Goal: Transaction & Acquisition: Purchase product/service

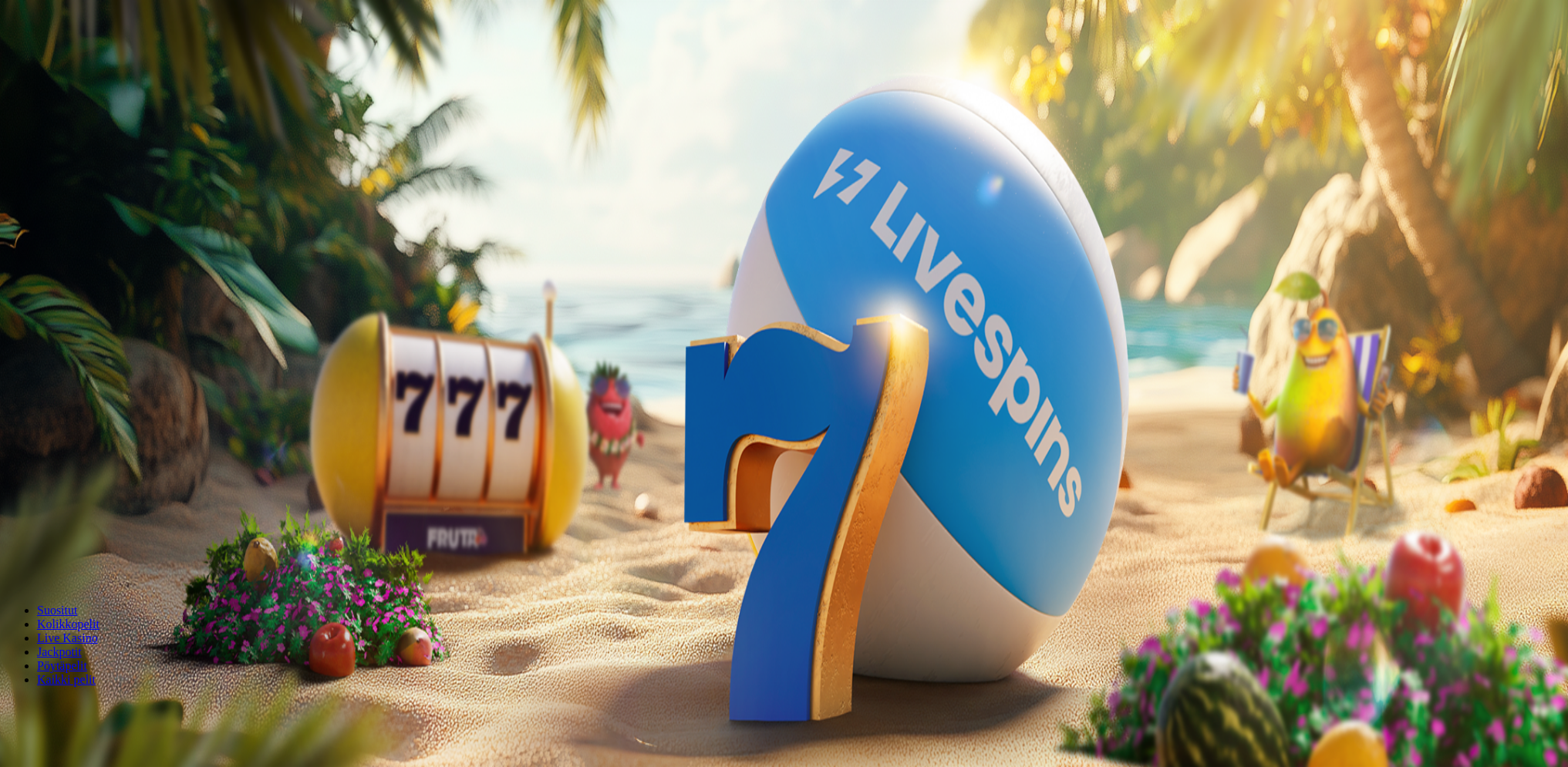
click at [87, 404] on button "Talleta ja pelaa" at bounding box center [46, 402] width 81 height 16
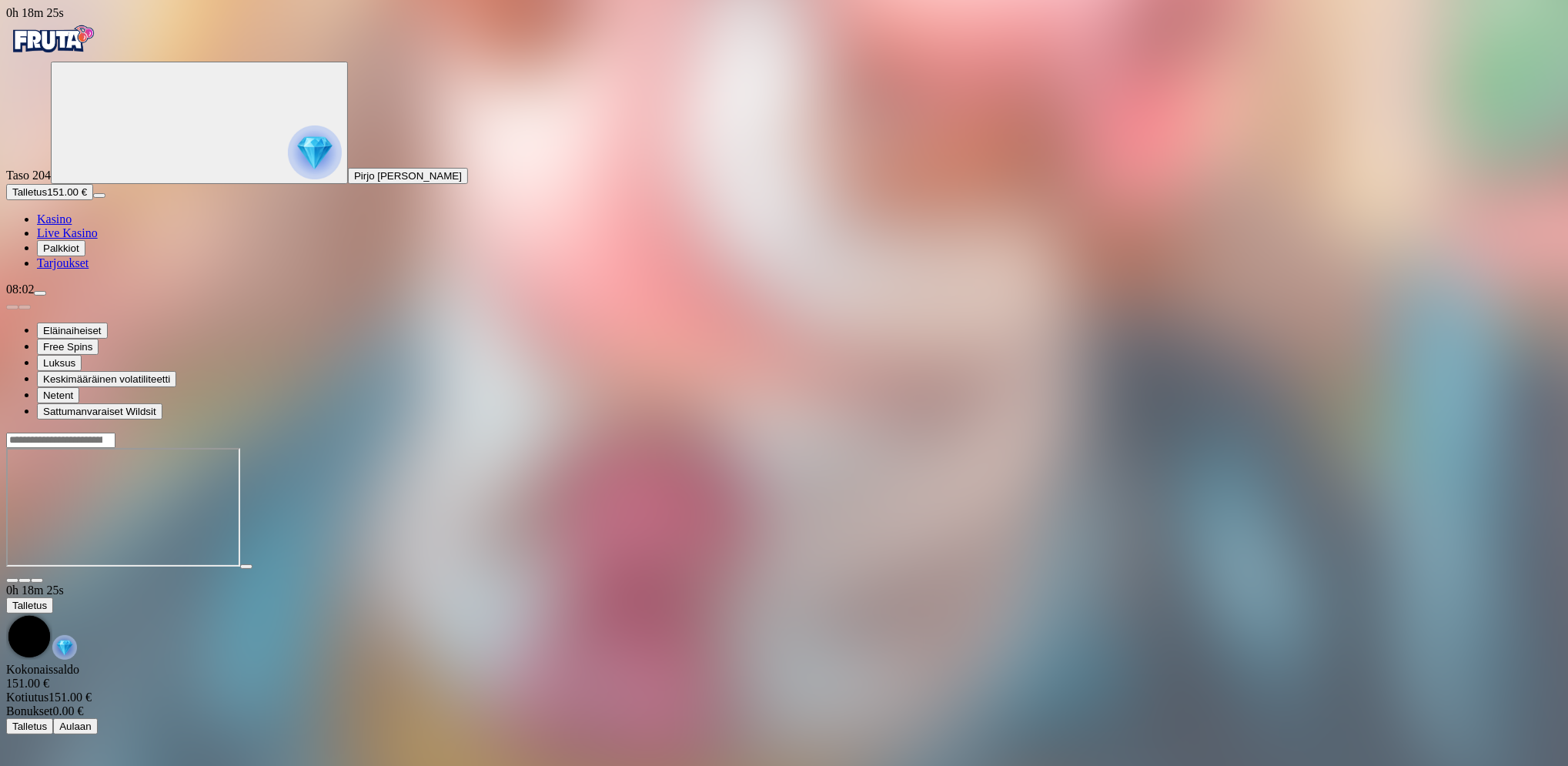
click at [40, 293] on span "menu icon" at bounding box center [40, 293] width 0 height 0
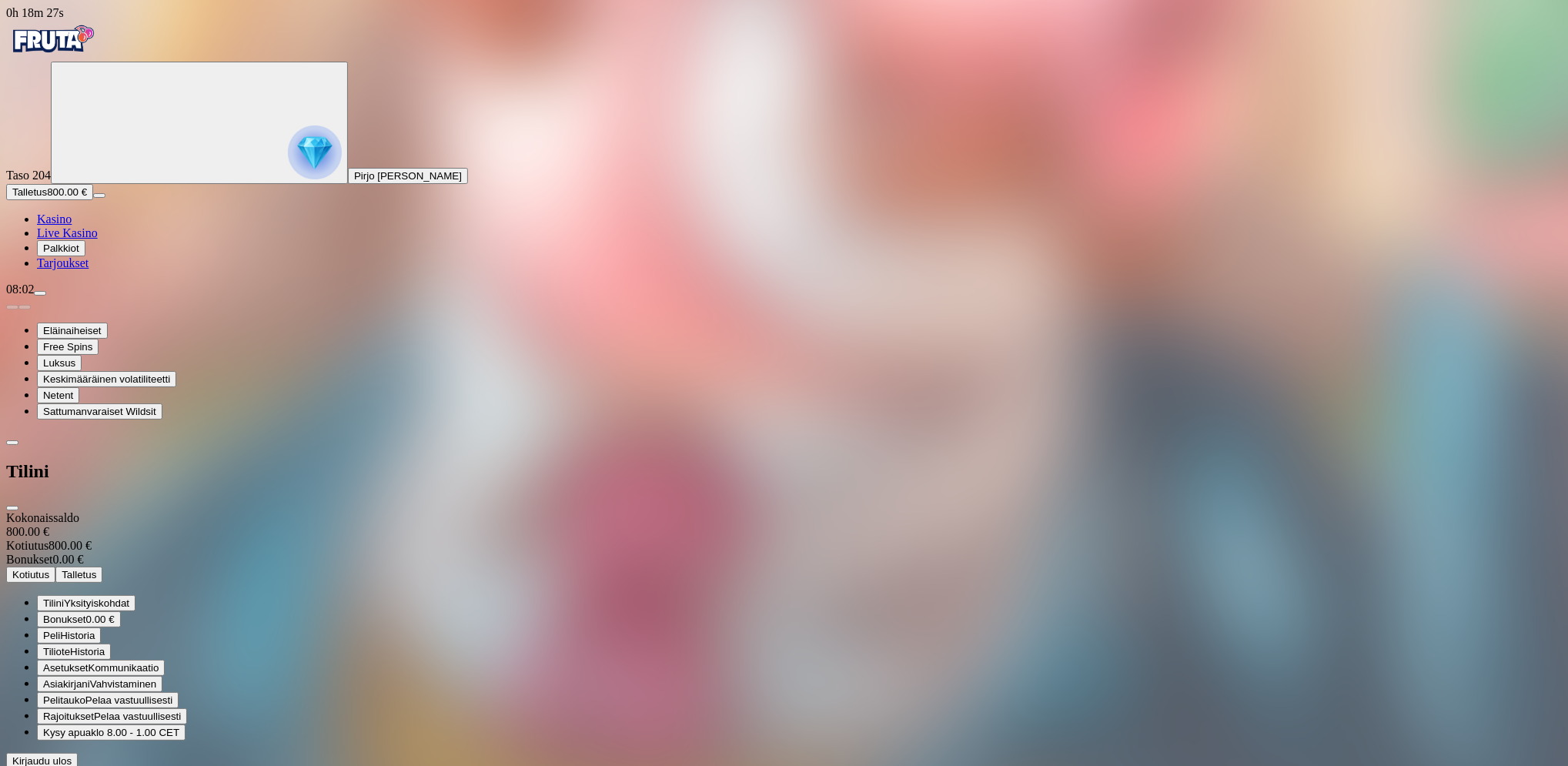
click at [56, 567] on button "Kotiutus" at bounding box center [30, 574] width 49 height 16
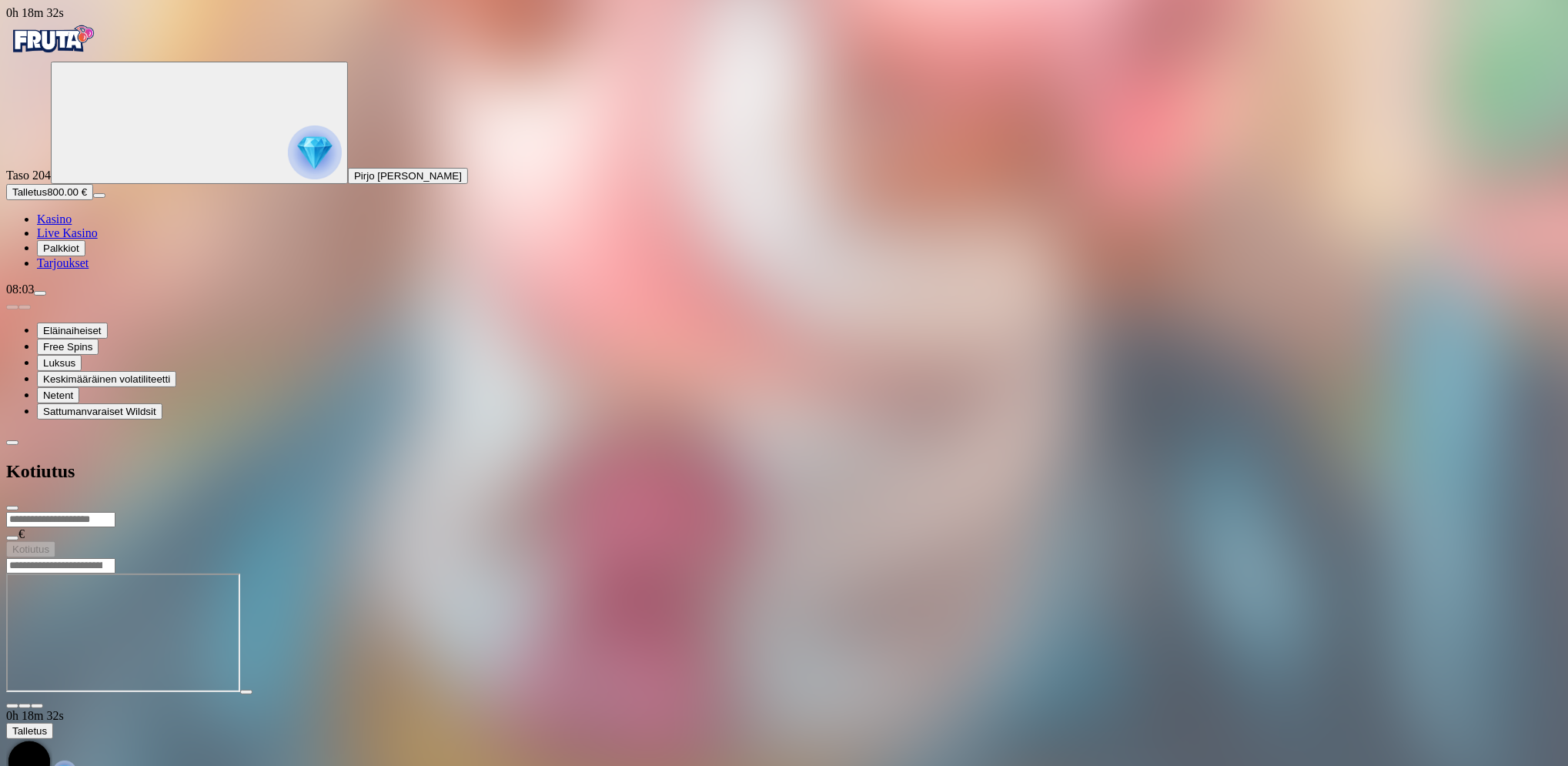
click at [116, 512] on input "number" at bounding box center [60, 520] width 109 height 15
type input "***"
click at [56, 541] on button "Kotiutus" at bounding box center [30, 549] width 49 height 16
click at [12, 508] on span "close icon" at bounding box center [12, 508] width 0 height 0
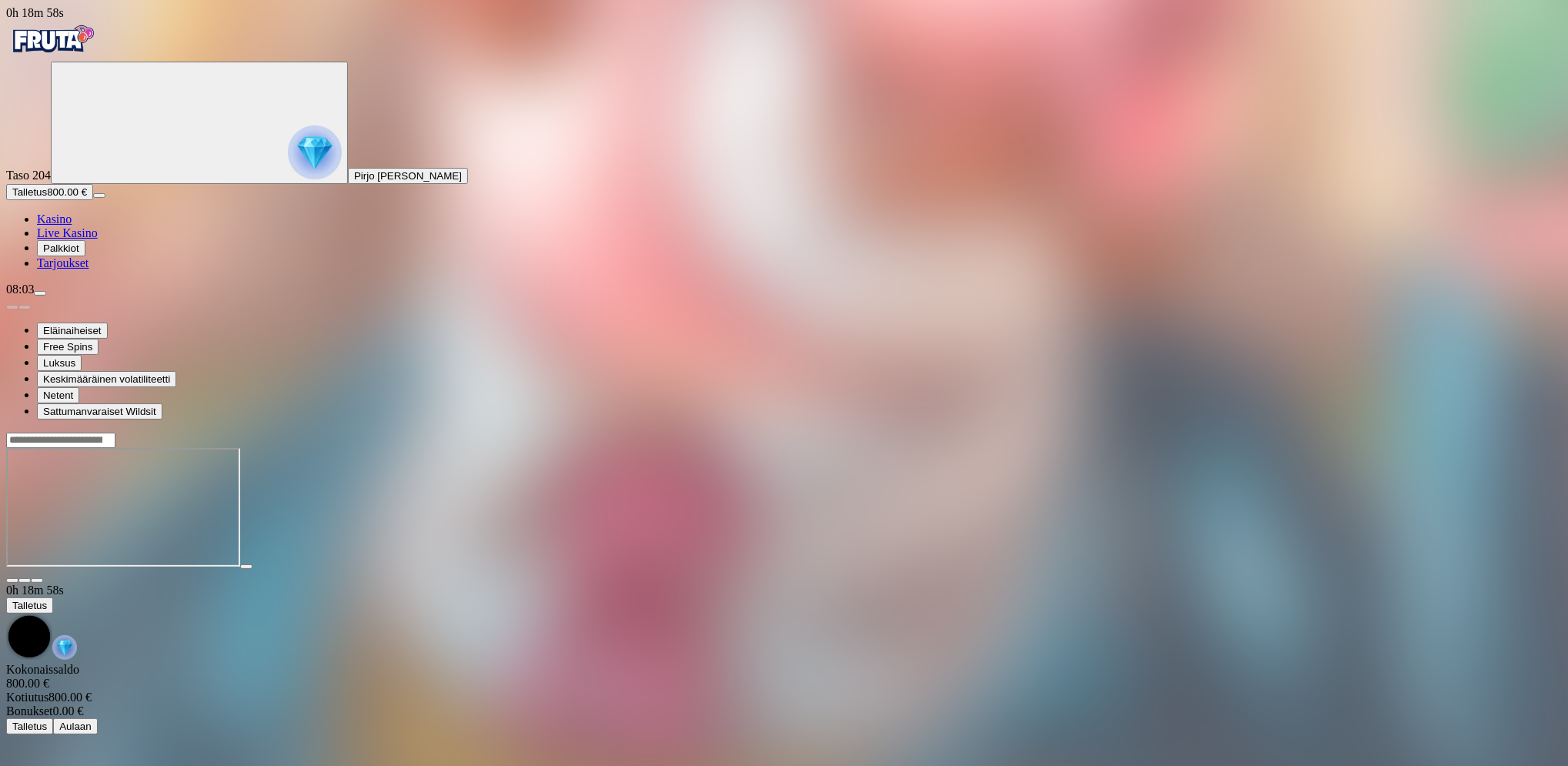
click at [40, 293] on span "menu icon" at bounding box center [40, 293] width 0 height 0
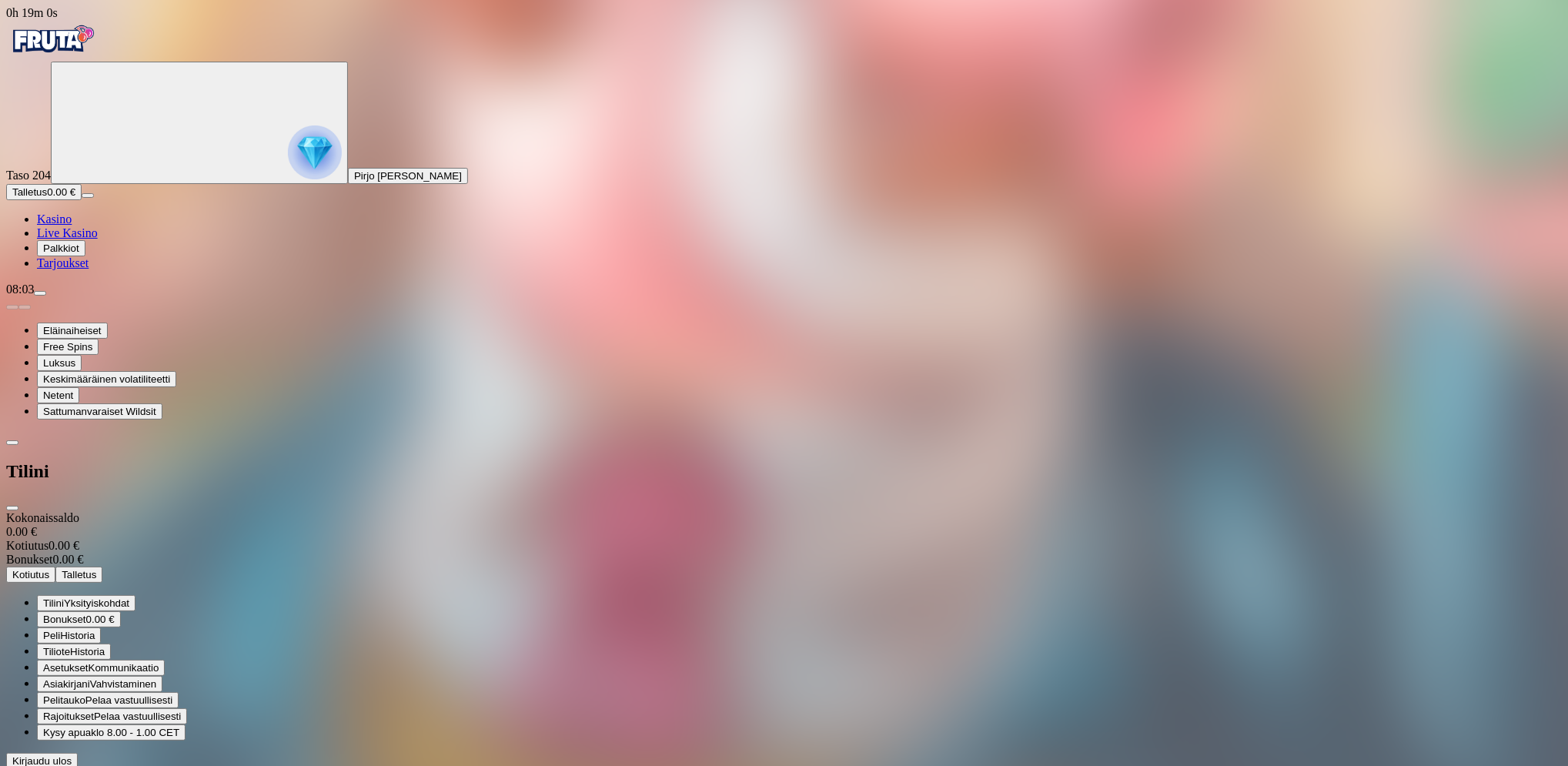
click at [72, 755] on span "Kirjaudu ulos" at bounding box center [42, 761] width 59 height 12
